Goal: Check status: Check status

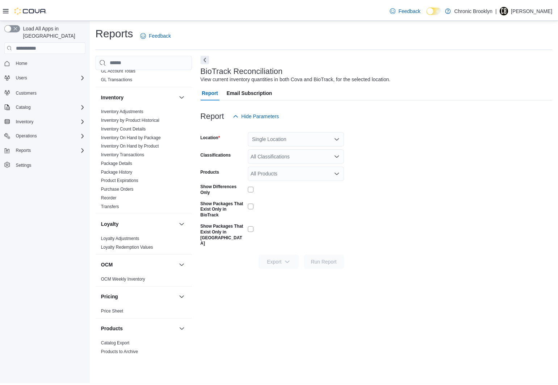
scroll to position [269, 0]
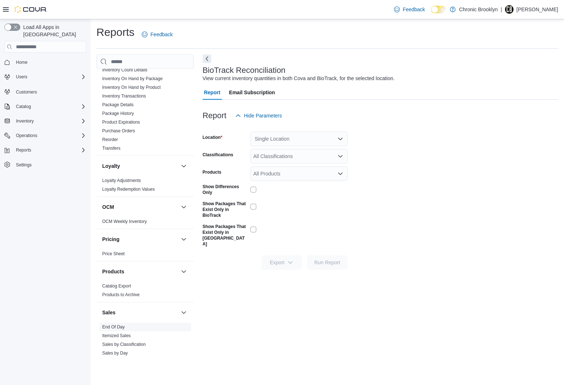
click at [125, 327] on span "End Of Day" at bounding box center [145, 327] width 92 height 9
click at [115, 322] on div "Sales" at bounding box center [144, 312] width 97 height 20
click at [116, 330] on span "End Of Day" at bounding box center [145, 327] width 92 height 9
click at [114, 327] on link "End Of Day" at bounding box center [113, 326] width 22 height 5
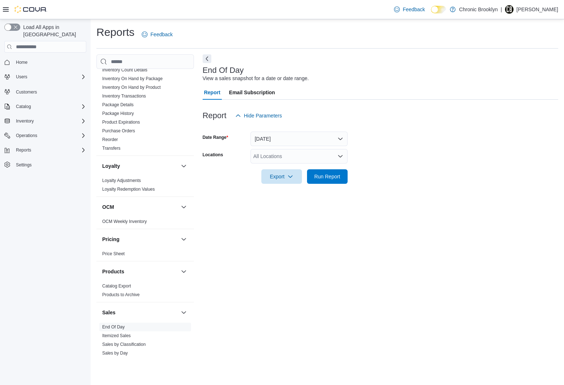
drag, startPoint x: 302, startPoint y: 161, endPoint x: 302, endPoint y: 156, distance: 4.4
click at [302, 159] on div "All Locations" at bounding box center [298, 156] width 97 height 14
click at [302, 156] on div "All Locations" at bounding box center [298, 156] width 97 height 14
click at [296, 176] on div "483 3rd Ave" at bounding box center [299, 178] width 88 height 7
drag, startPoint x: 388, startPoint y: 155, endPoint x: 381, endPoint y: 159, distance: 7.6
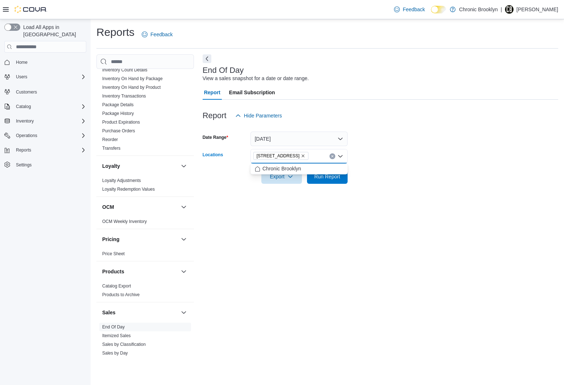
click at [387, 155] on form "Date Range Today Locations 483 3rd Ave Combo box. Selected. 483 3rd Ave. Press …" at bounding box center [381, 153] width 356 height 61
click at [337, 177] on span "Run Report" at bounding box center [327, 176] width 26 height 7
